Goal: Transaction & Acquisition: Subscribe to service/newsletter

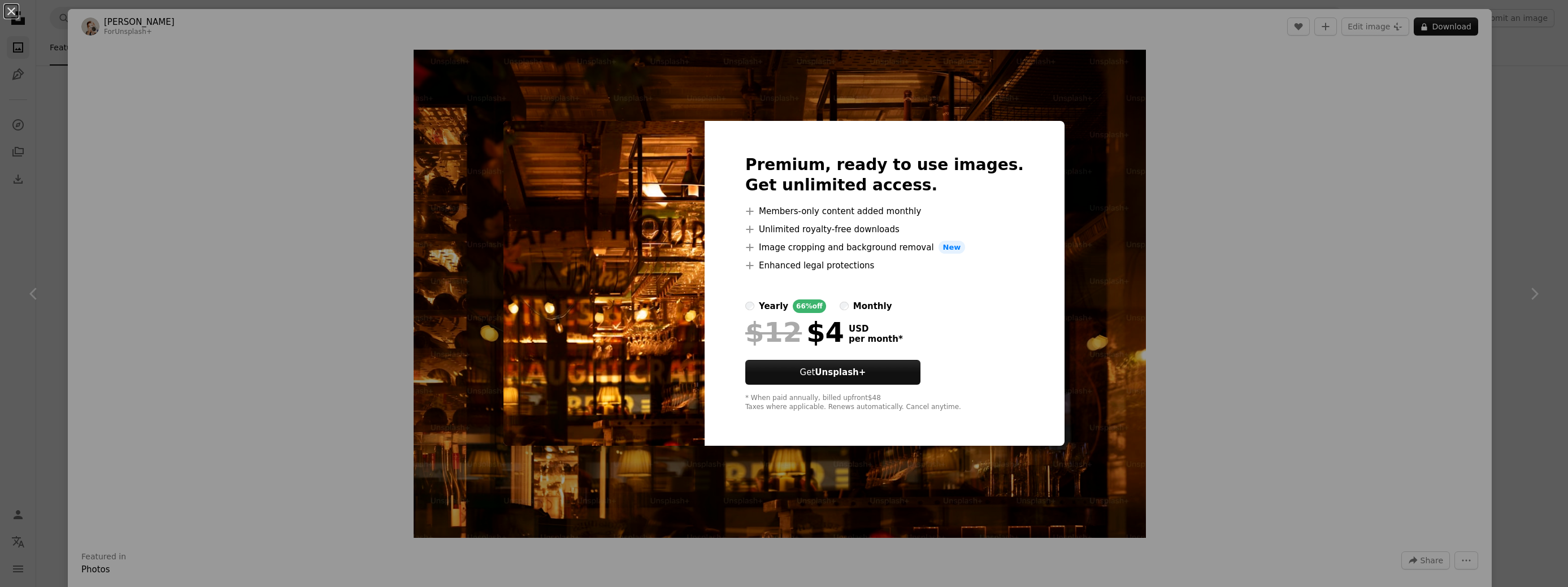
scroll to position [1790, 0]
click at [1200, 228] on div "An X shape Premium, ready to use images. Get unlimited access. A plus sign Memb…" at bounding box center [784, 294] width 1568 height 587
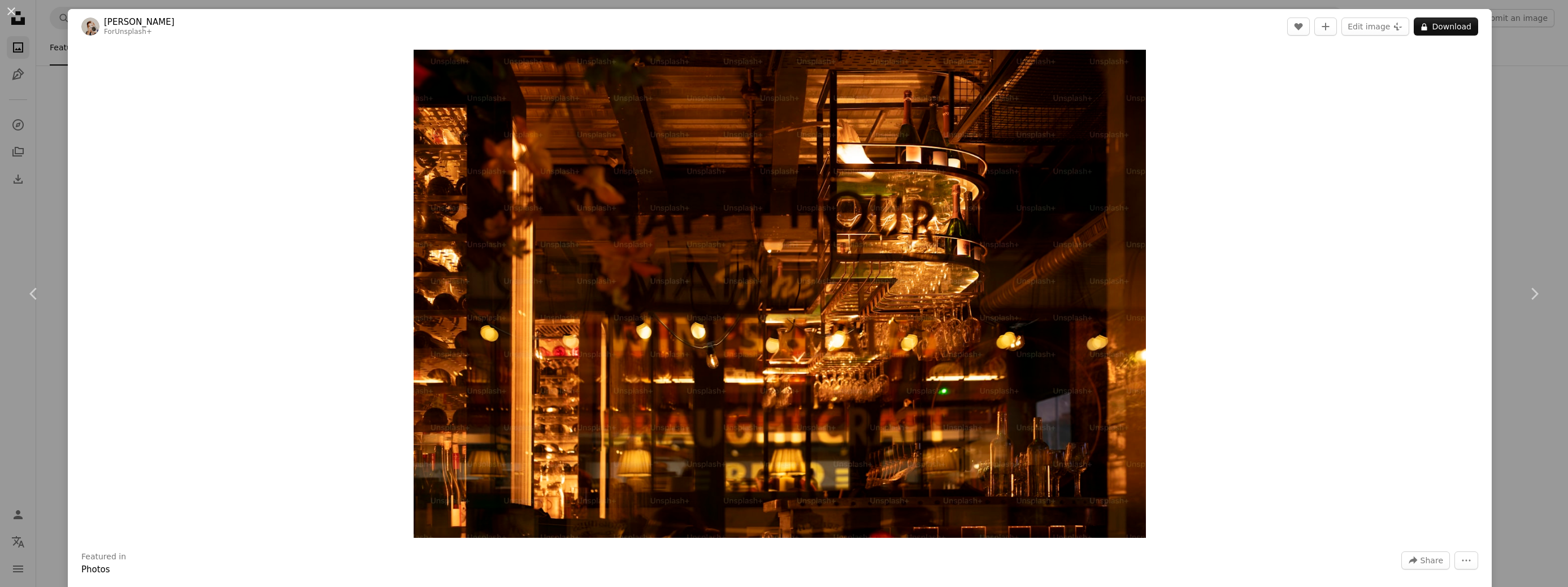
click at [311, 301] on div "Zoom in" at bounding box center [779, 294] width 1424 height 500
